Goal: Task Accomplishment & Management: Manage account settings

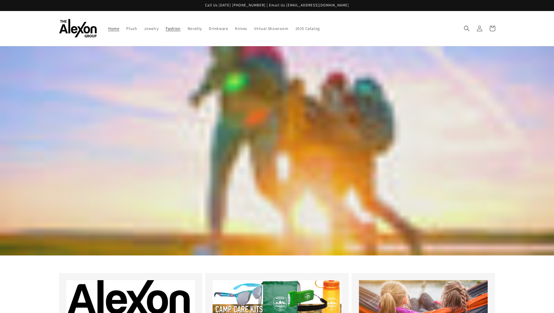
click at [175, 31] on span "Fashion" at bounding box center [173, 28] width 15 height 5
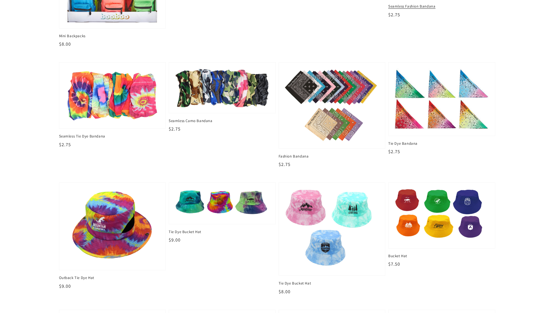
scroll to position [582, 0]
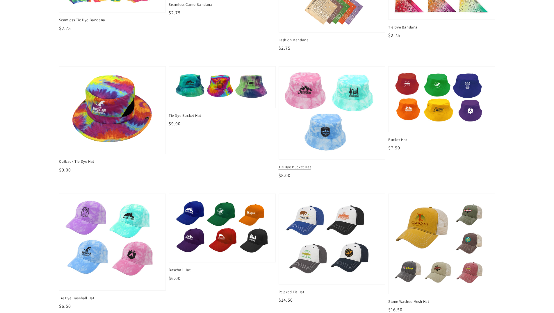
click at [328, 111] on img at bounding box center [331, 113] width 97 height 84
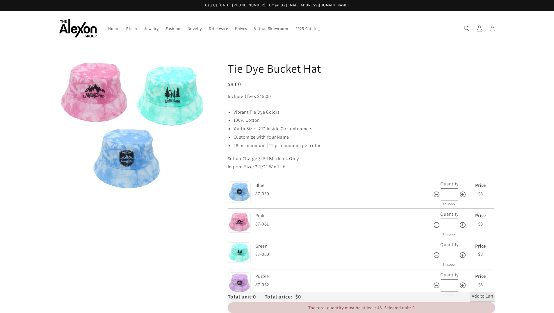
click at [480, 29] on icon at bounding box center [480, 28] width 6 height 6
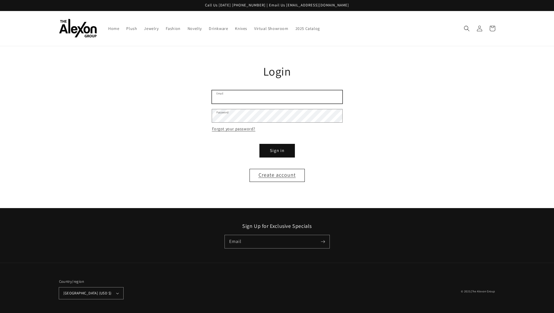
click at [261, 97] on input "Email" at bounding box center [277, 97] width 130 height 13
click at [104, 61] on main "Reset your password We will send you an email to reset your password Email Subm…" at bounding box center [277, 127] width 554 height 162
click at [221, 102] on input "Email" at bounding box center [277, 97] width 130 height 13
click at [220, 131] on link "Forgot your password?" at bounding box center [234, 128] width 44 height 7
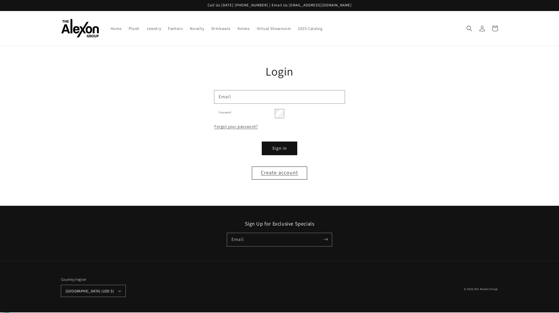
click at [0, 0] on div "We will send you an email to reset your password Email Submit Cancel" at bounding box center [0, 0] width 0 height 0
click at [0, 0] on input "Email" at bounding box center [0, 0] width 0 height 0
type input "**********"
click at [0, 0] on button "Submit" at bounding box center [0, 0] width 0 height 0
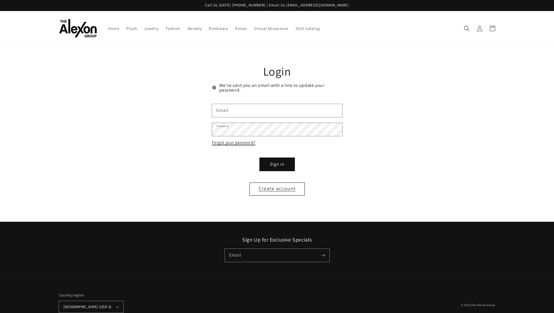
click at [235, 143] on link "Forgot your password?" at bounding box center [234, 142] width 44 height 7
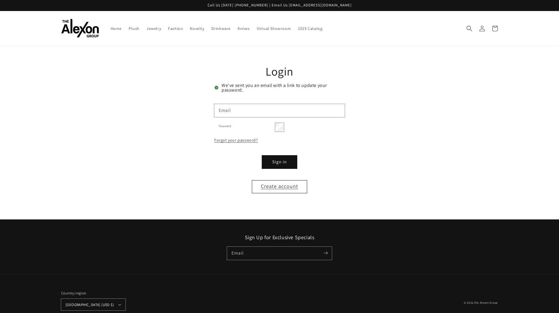
click at [0, 0] on input "Email" at bounding box center [0, 0] width 0 height 0
type input "**********"
click at [0, 0] on button "Submit" at bounding box center [0, 0] width 0 height 0
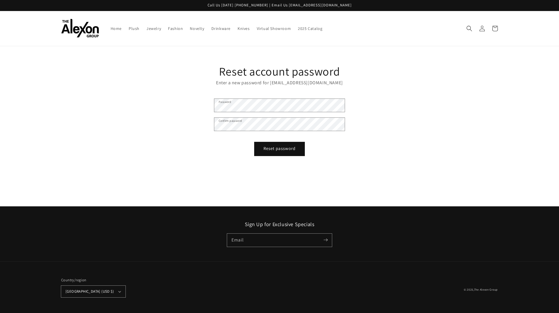
click at [270, 146] on button "Reset password" at bounding box center [279, 149] width 49 height 13
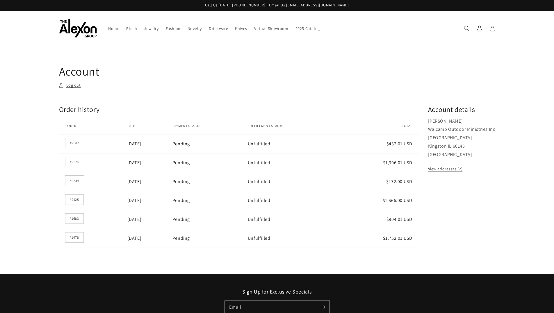
click at [72, 182] on link "#2336" at bounding box center [74, 181] width 18 height 10
click at [72, 220] on link "#1683" at bounding box center [74, 219] width 18 height 10
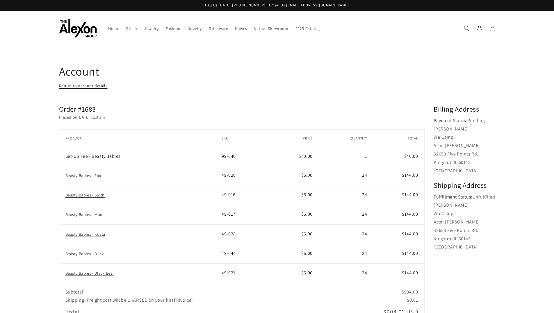
click at [78, 87] on link "Return to Account details" at bounding box center [83, 85] width 49 height 7
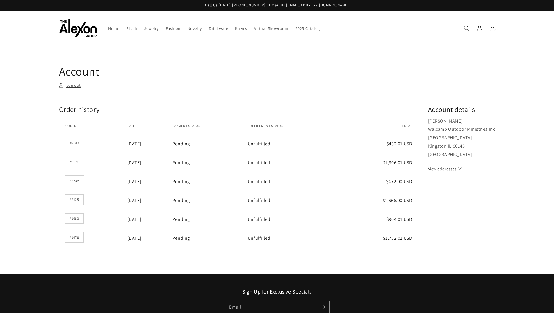
click at [76, 181] on link "#2336" at bounding box center [74, 181] width 18 height 10
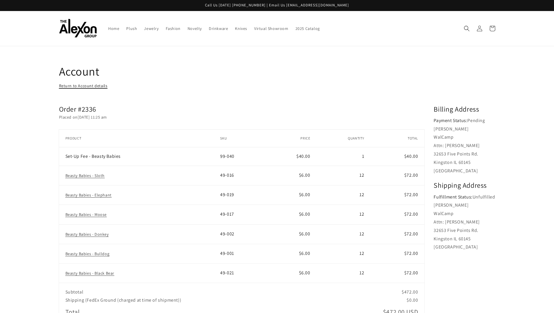
click at [72, 87] on link "Return to Account details" at bounding box center [83, 85] width 49 height 7
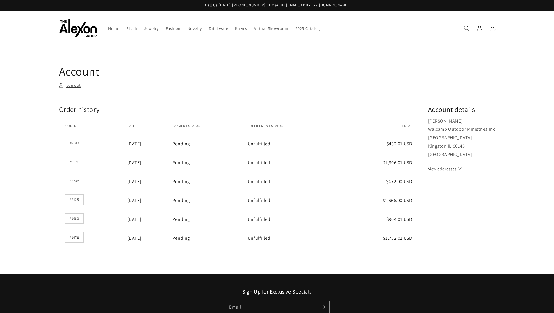
click at [77, 238] on link "#1478" at bounding box center [74, 238] width 18 height 10
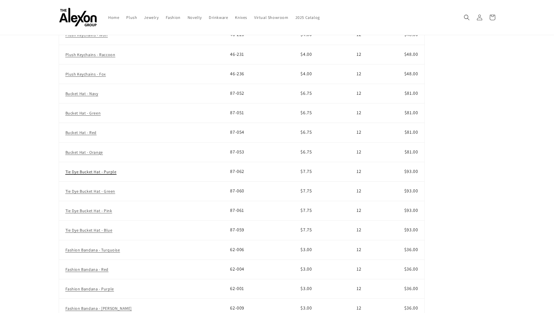
scroll to position [204, 0]
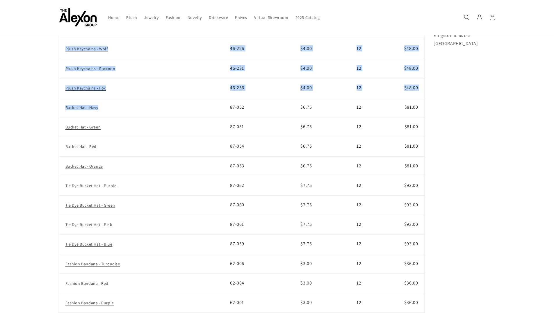
drag, startPoint x: 58, startPoint y: 109, endPoint x: 178, endPoint y: 111, distance: 119.6
click at [178, 111] on div "Account Return to Account details Order #1478 Placed on [DATE] 11:42 am Order #…" at bounding box center [278, 184] width 466 height 649
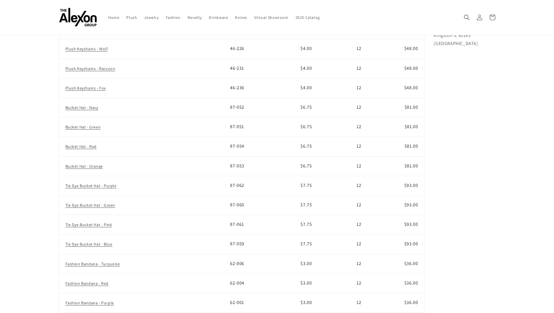
click at [511, 89] on main "Account Return to Account details Order #1478 Placed on [DATE] 11:42 am Order #…" at bounding box center [277, 189] width 554 height 692
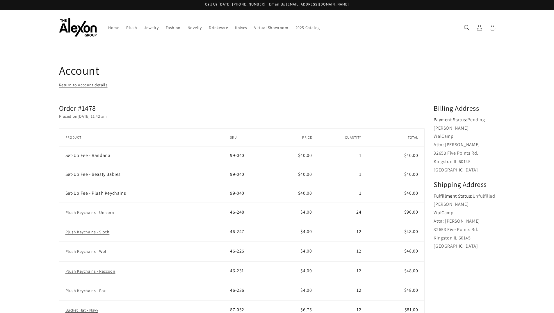
scroll to position [0, 0]
